Goal: Subscribe to service/newsletter

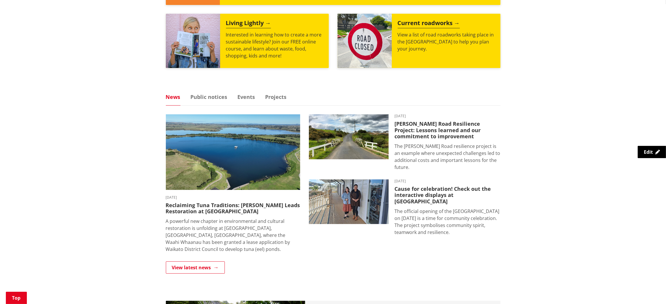
scroll to position [297, 0]
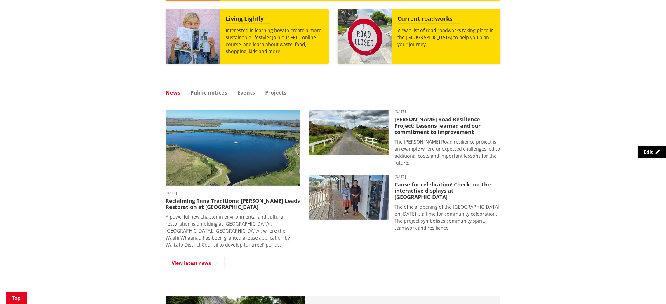
click at [661, 116] on html "Skip to content Toggle search Toggle navigation Services and facilities Recreat…" at bounding box center [333, 180] width 666 height 955
click at [188, 264] on link "View latest news" at bounding box center [195, 263] width 59 height 12
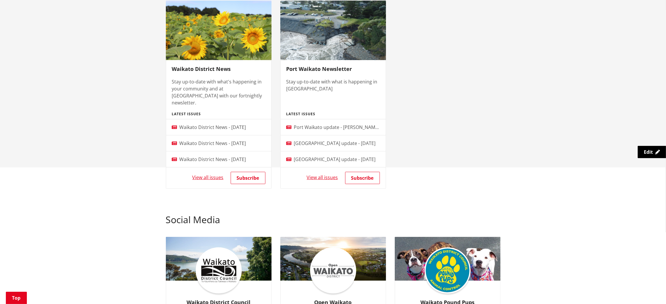
scroll to position [357, 0]
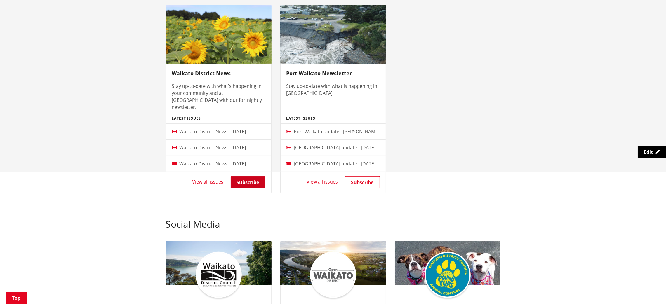
click at [248, 180] on link "Subscribe" at bounding box center [248, 182] width 35 height 12
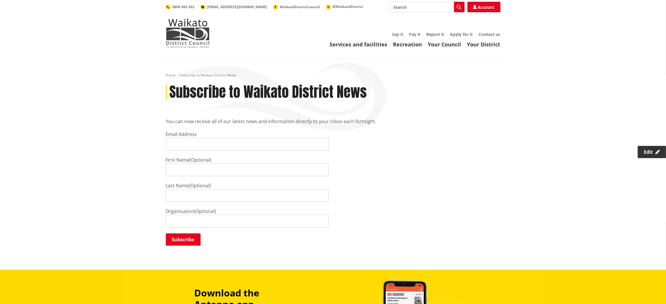
click at [645, 149] on span "Edit" at bounding box center [648, 152] width 9 height 6
click at [656, 153] on icon at bounding box center [657, 152] width 5 height 5
